Goal: Communication & Community: Answer question/provide support

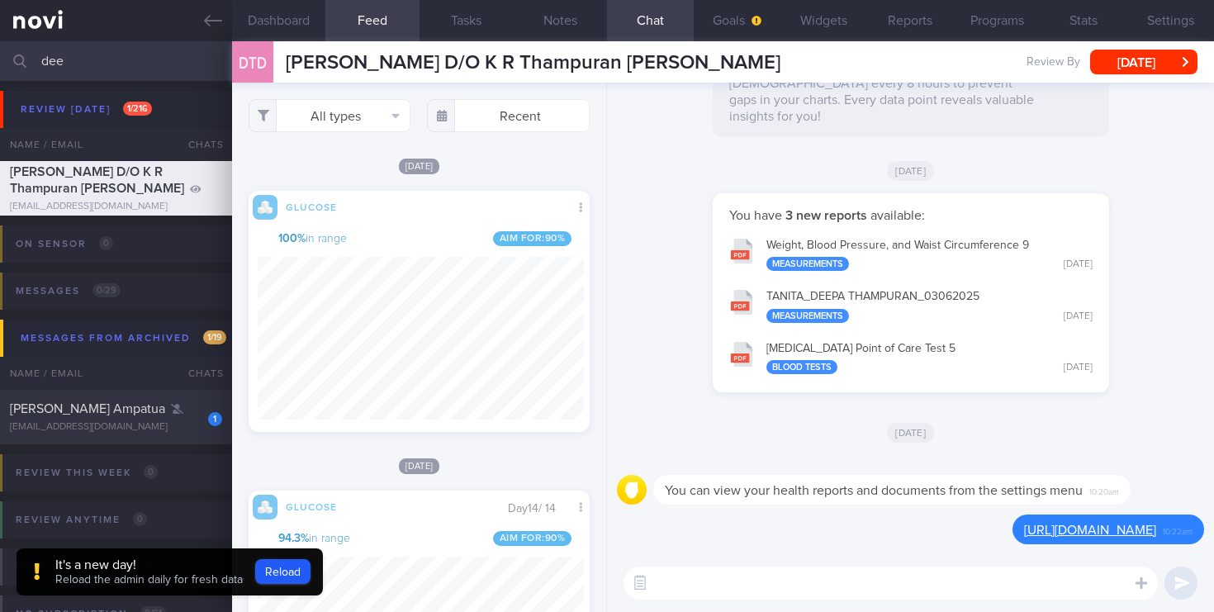
select select "1"
drag, startPoint x: 126, startPoint y: 67, endPoint x: 0, endPoint y: 20, distance: 134.1
click at [0, 20] on div "Patients New Users Coaches dee Assigned patients Assigned patients All active p…" at bounding box center [607, 306] width 1214 height 612
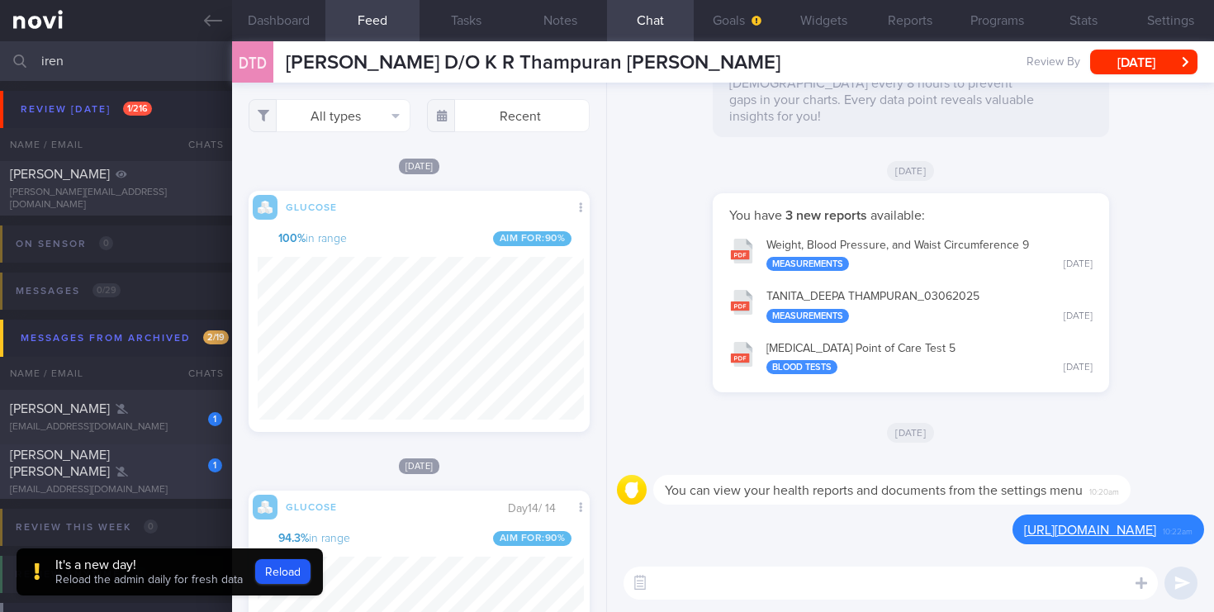
type input "iren"
click at [123, 484] on div "[EMAIL_ADDRESS][DOMAIN_NAME]" at bounding box center [116, 490] width 212 height 12
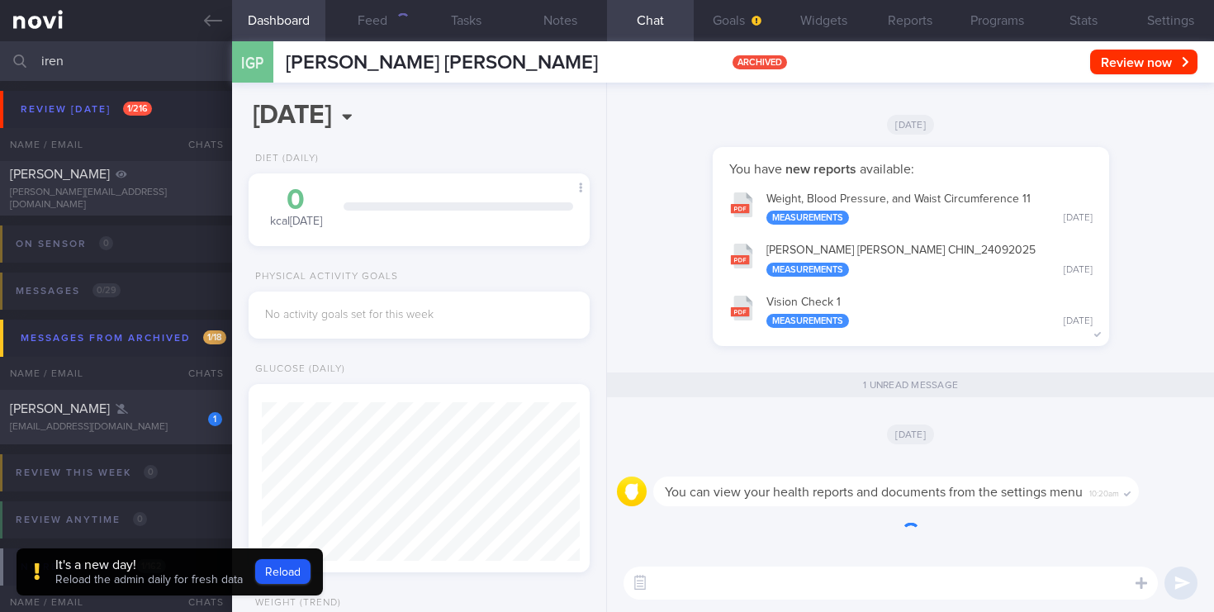
scroll to position [179, 311]
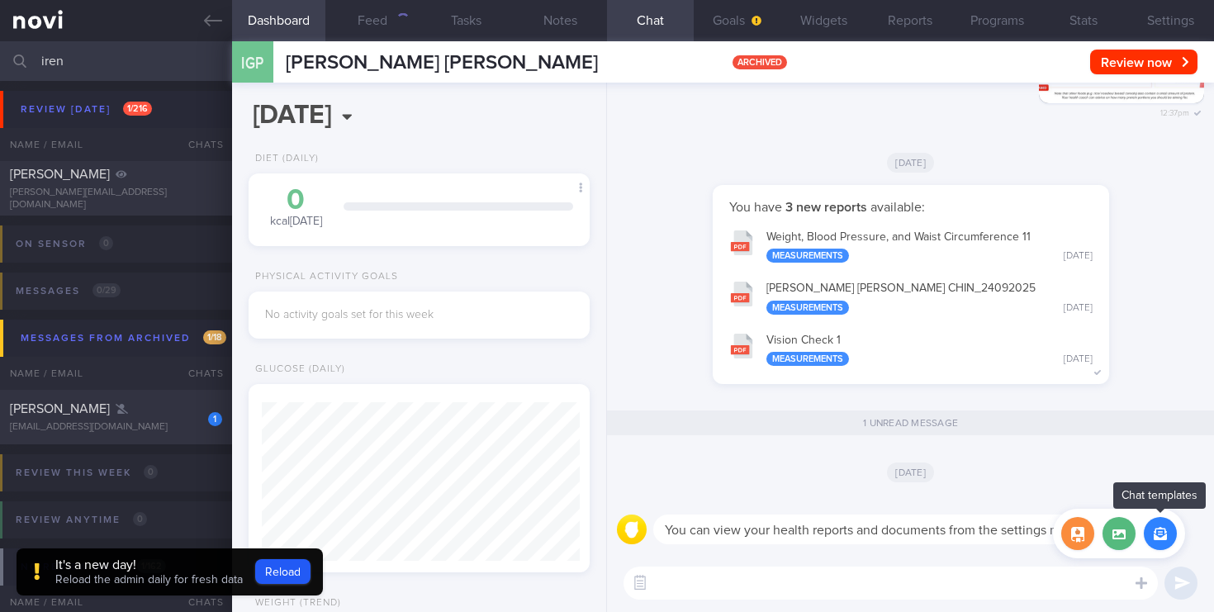
click at [1165, 534] on button "button" at bounding box center [1160, 533] width 33 height 33
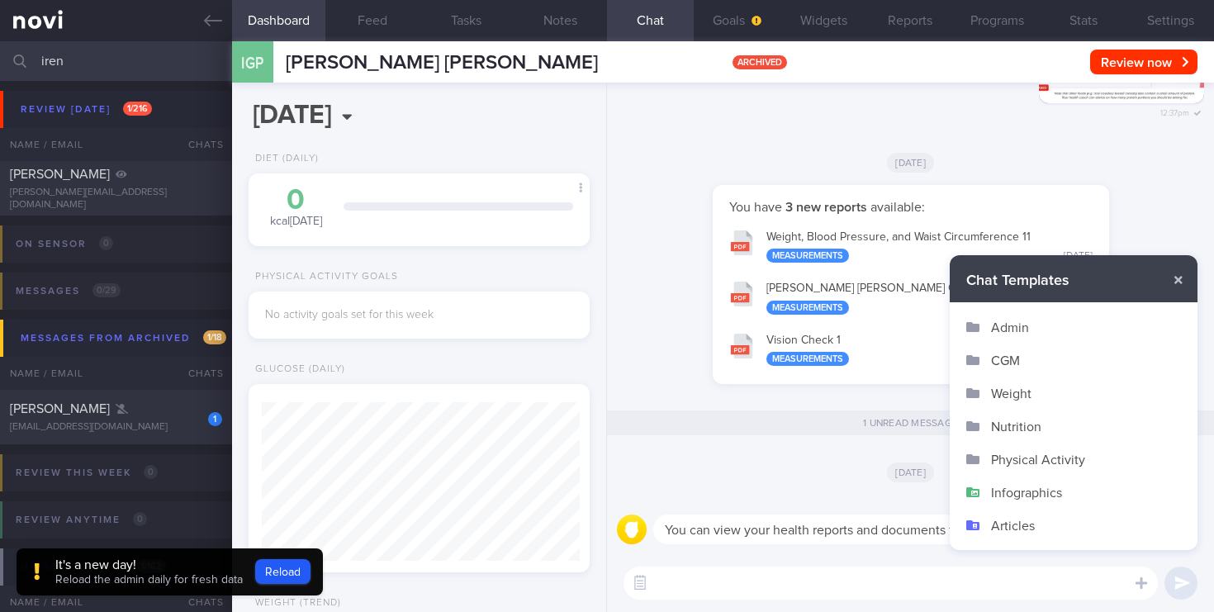
click at [1035, 494] on button "Infographics" at bounding box center [1074, 492] width 248 height 33
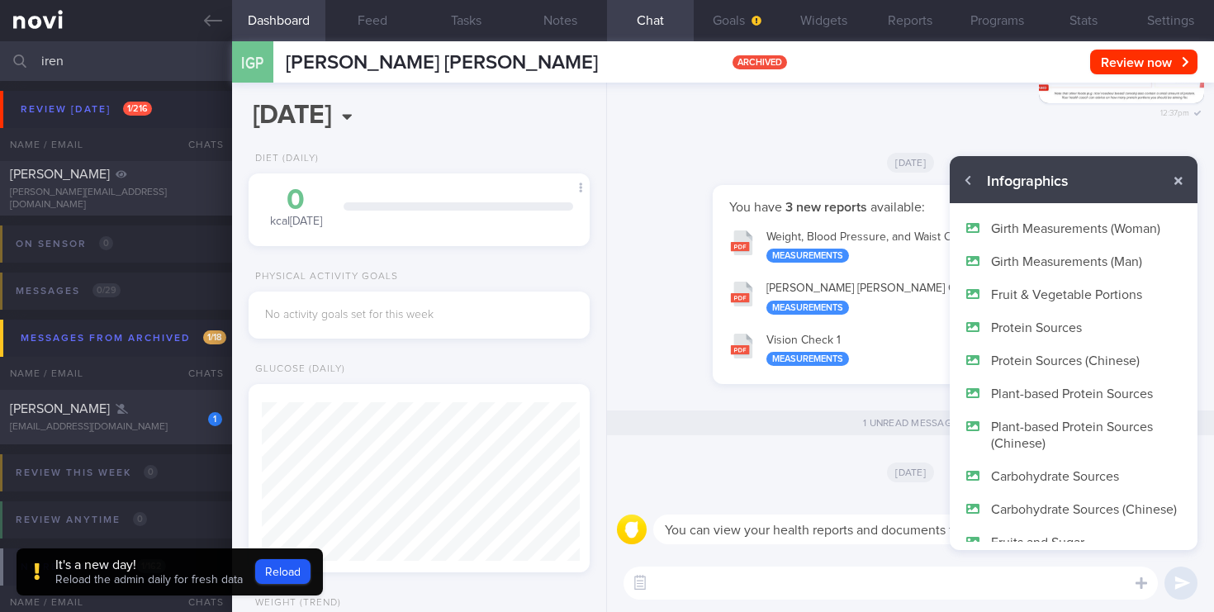
click at [1071, 329] on button "Protein Sources" at bounding box center [1074, 327] width 248 height 33
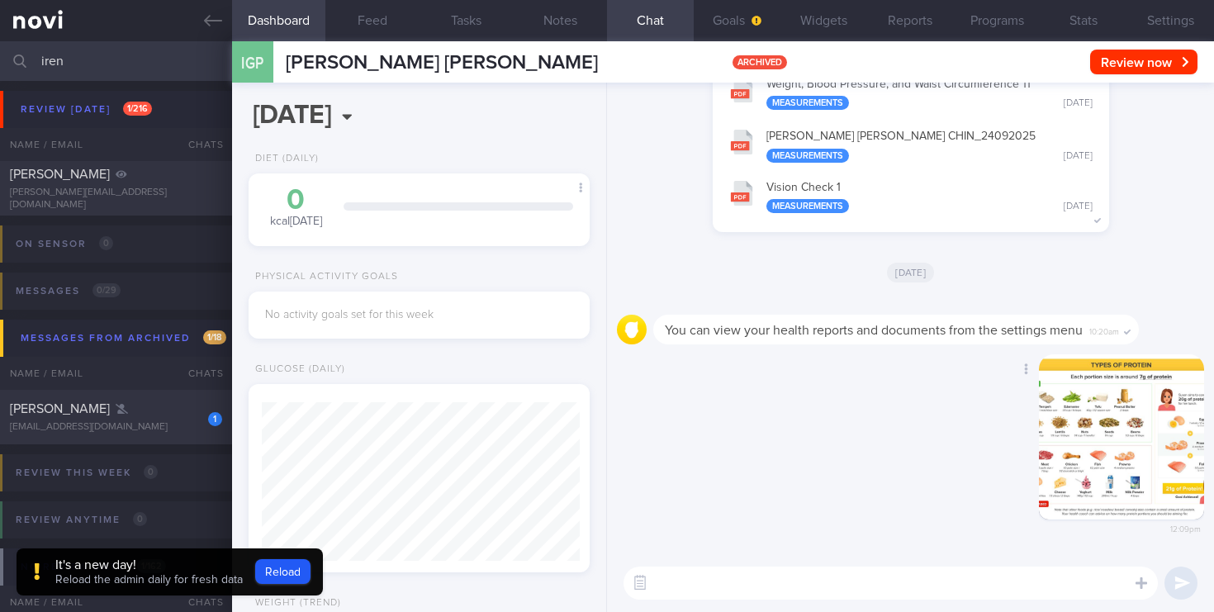
click at [1118, 395] on button "button" at bounding box center [1121, 436] width 165 height 165
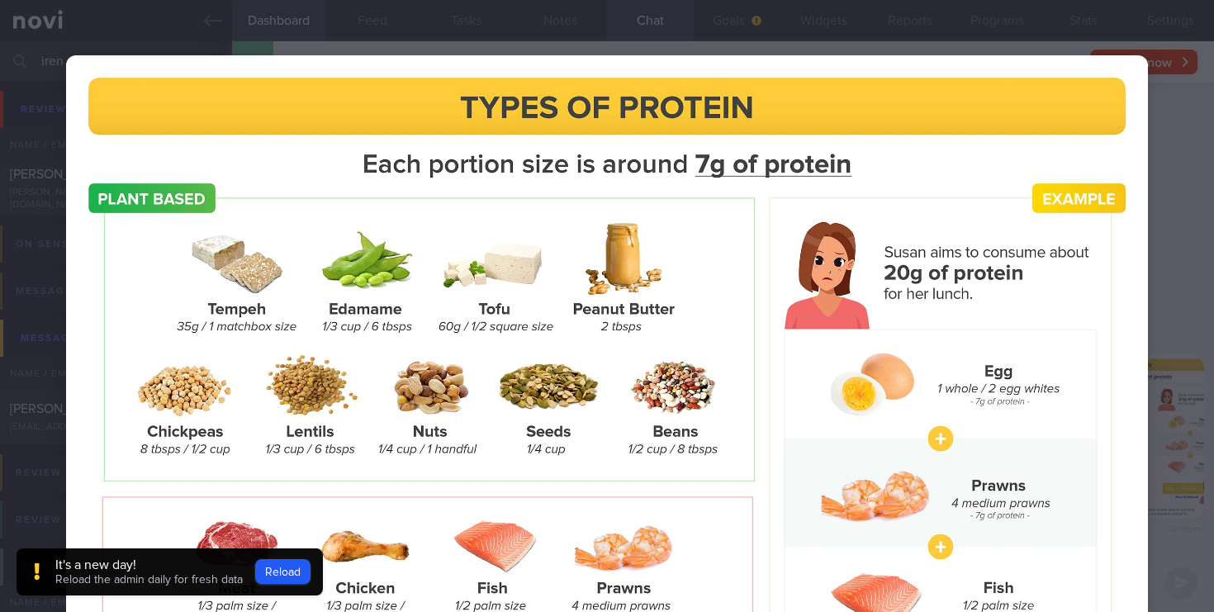
scroll to position [0, 0]
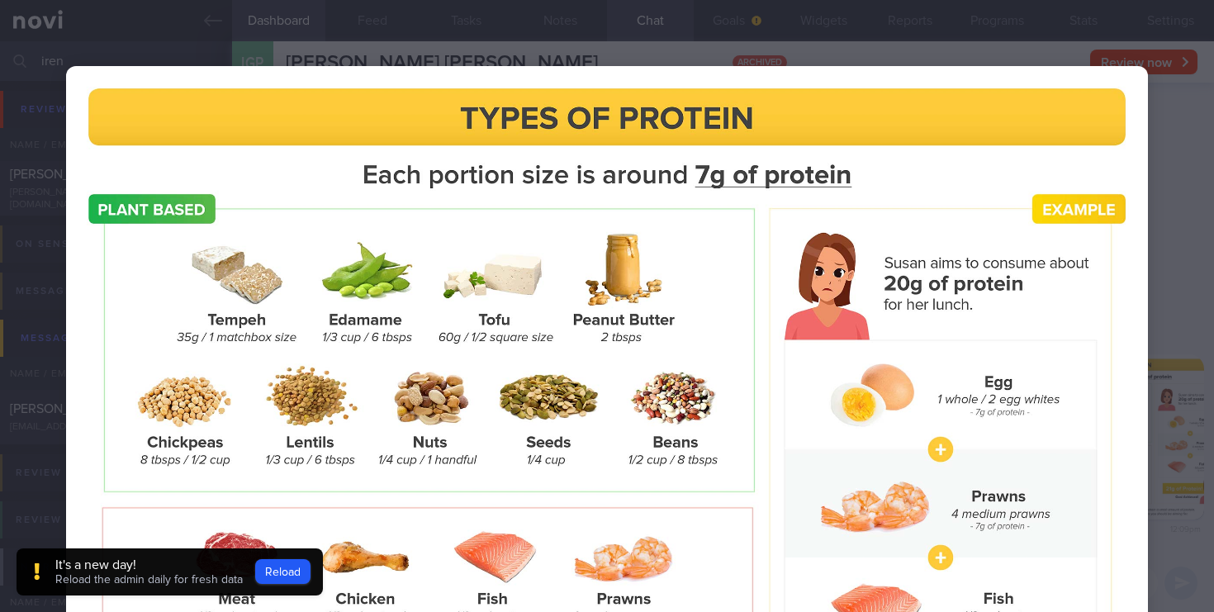
select select "1"
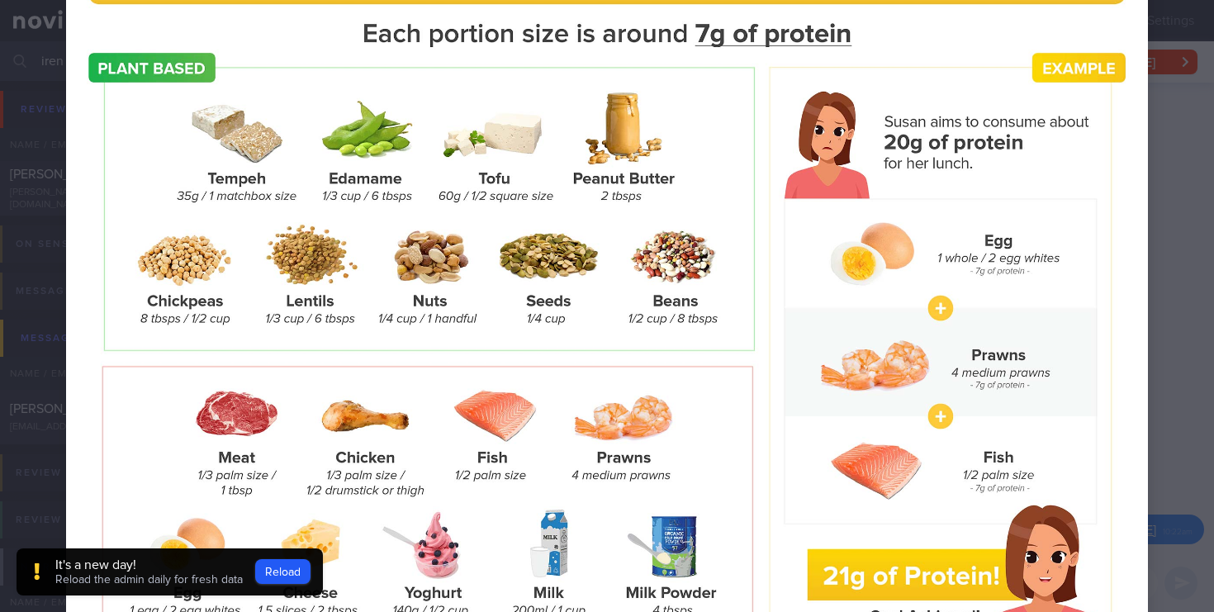
scroll to position [64, 0]
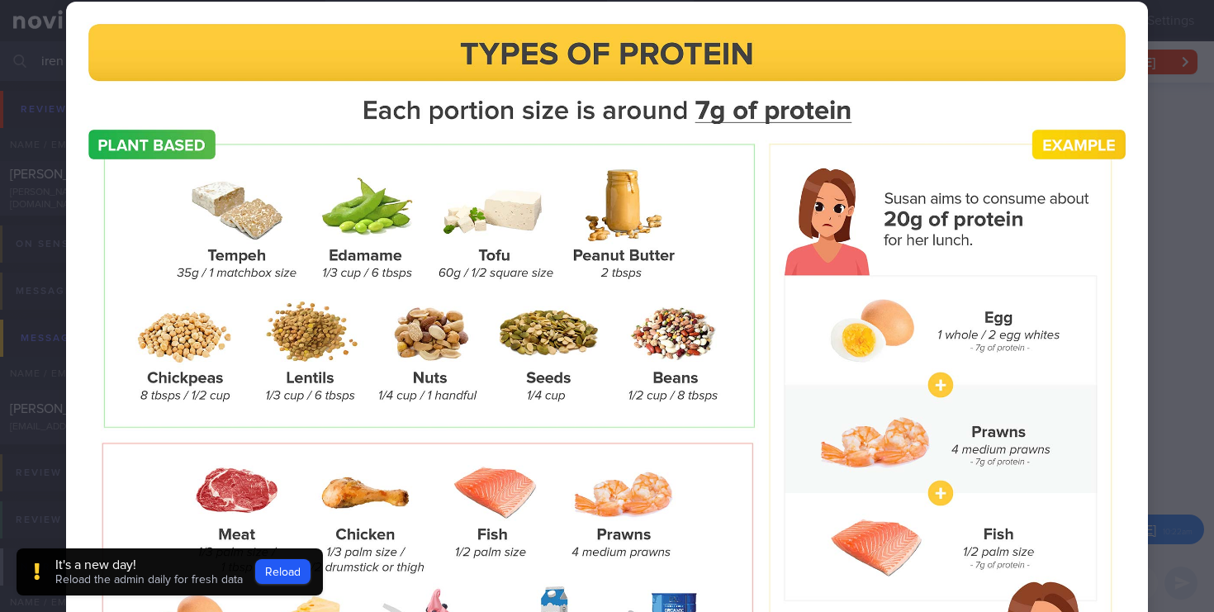
click at [1172, 189] on div at bounding box center [607, 402] width 1214 height 932
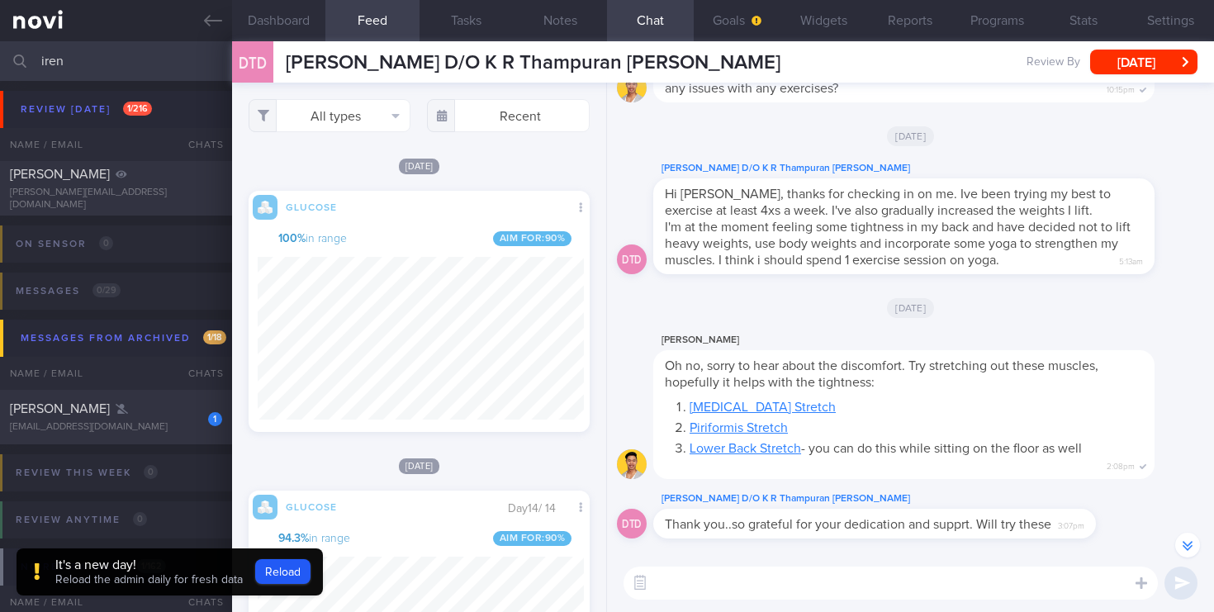
scroll to position [-9026, 0]
